Goal: Connect with others: Participate in discussion

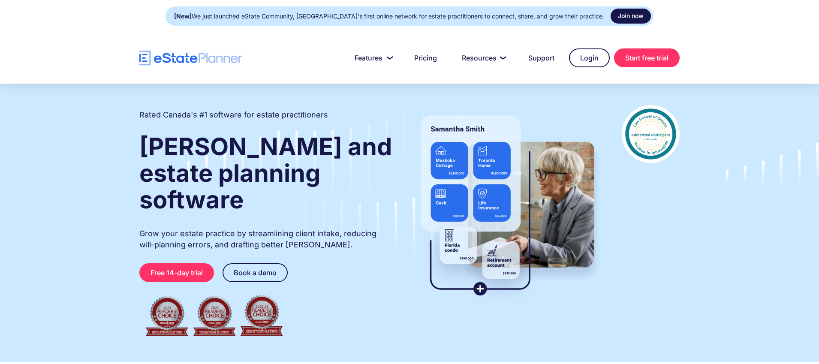
click at [614, 18] on link "Join now" at bounding box center [631, 16] width 40 height 15
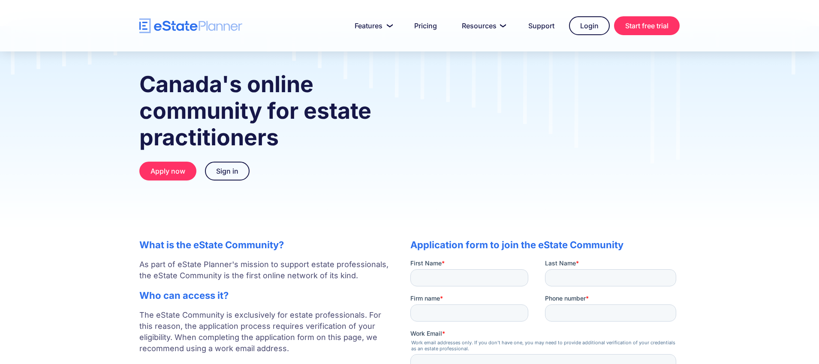
scroll to position [26, 0]
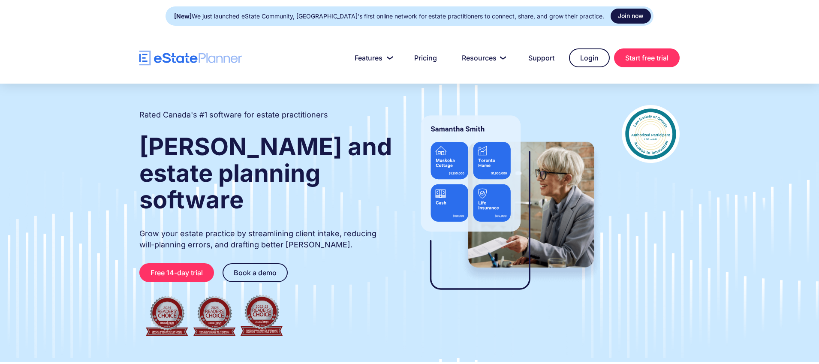
click at [611, 16] on link "Join now" at bounding box center [631, 16] width 40 height 15
